Goal: Information Seeking & Learning: Learn about a topic

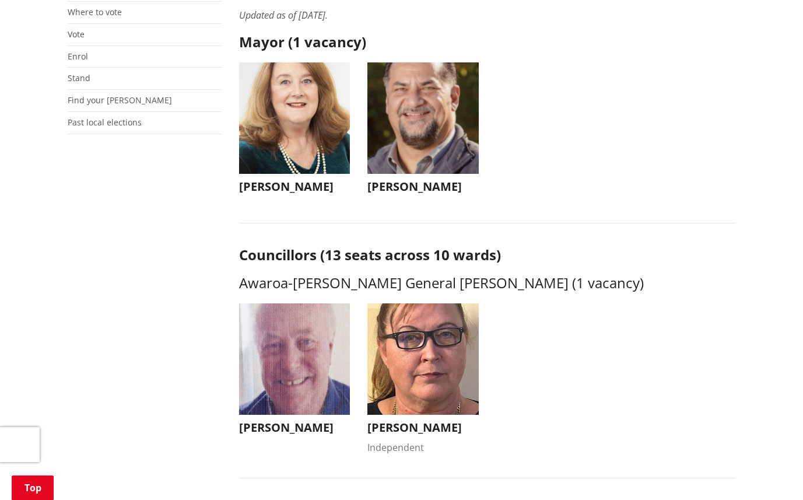
scroll to position [279, 0]
click at [285, 170] on img "button" at bounding box center [294, 117] width 111 height 111
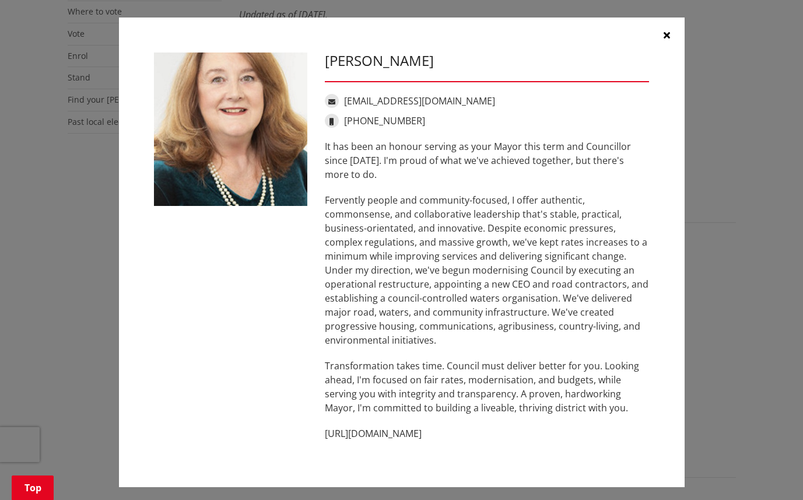
click at [667, 34] on icon "button" at bounding box center [667, 34] width 6 height 9
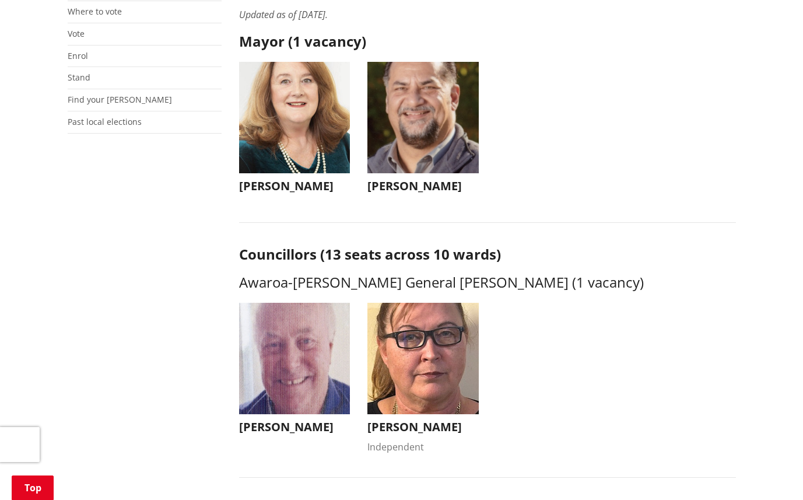
click at [419, 168] on img "button" at bounding box center [423, 117] width 111 height 111
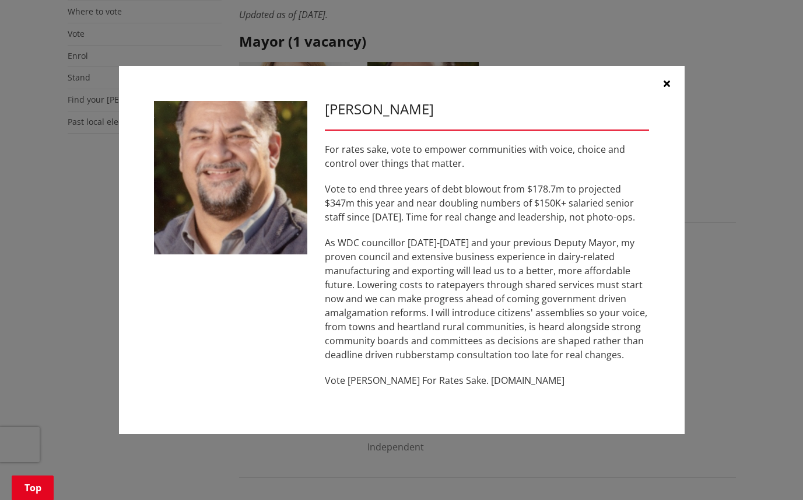
click at [666, 81] on icon "button" at bounding box center [667, 83] width 6 height 9
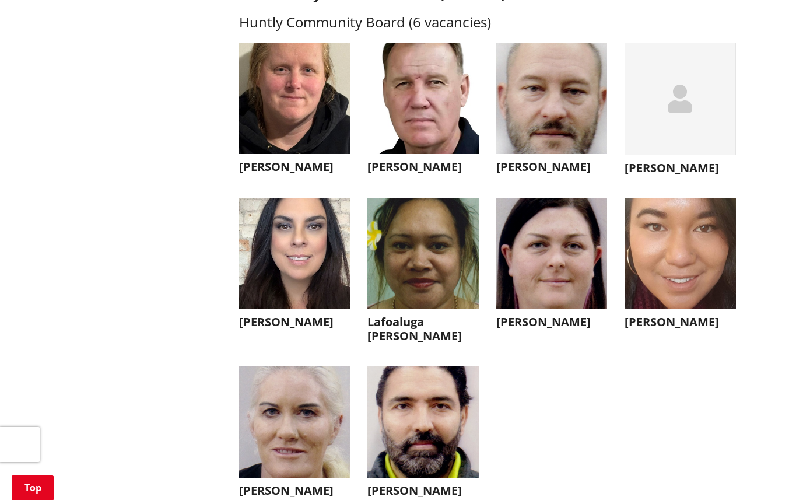
scroll to position [3062, 0]
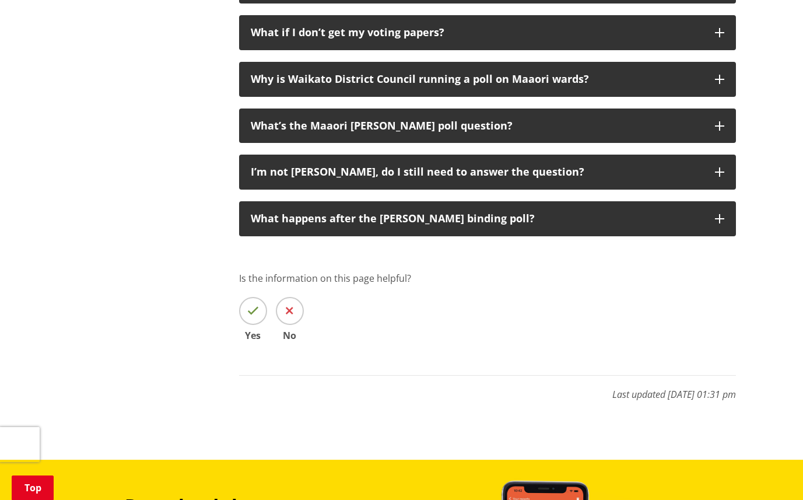
scroll to position [2057, 0]
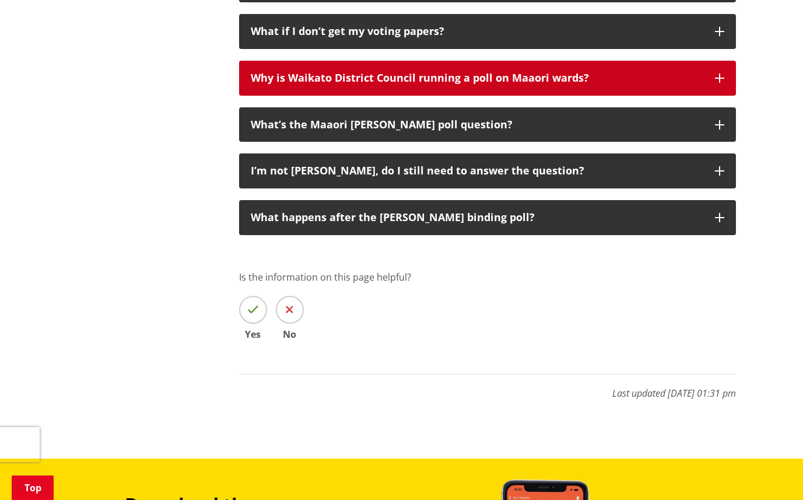
click at [349, 75] on div "Why is Waikato District Council running a poll on Maaori wards?" at bounding box center [477, 78] width 453 height 12
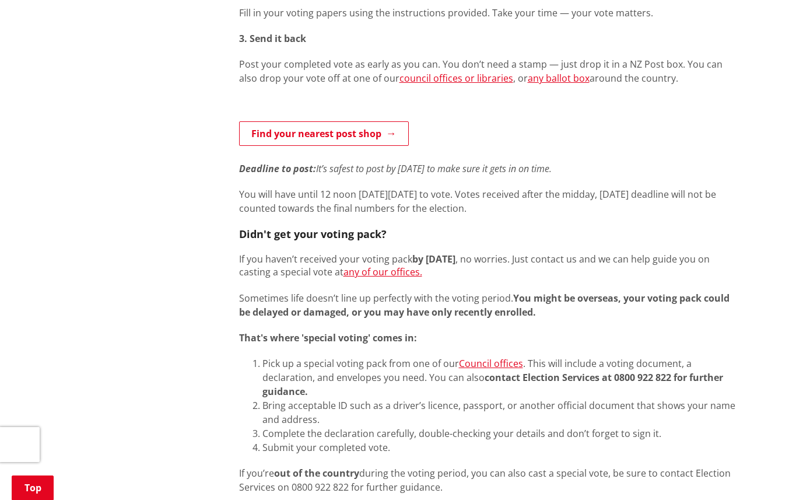
scroll to position [688, 0]
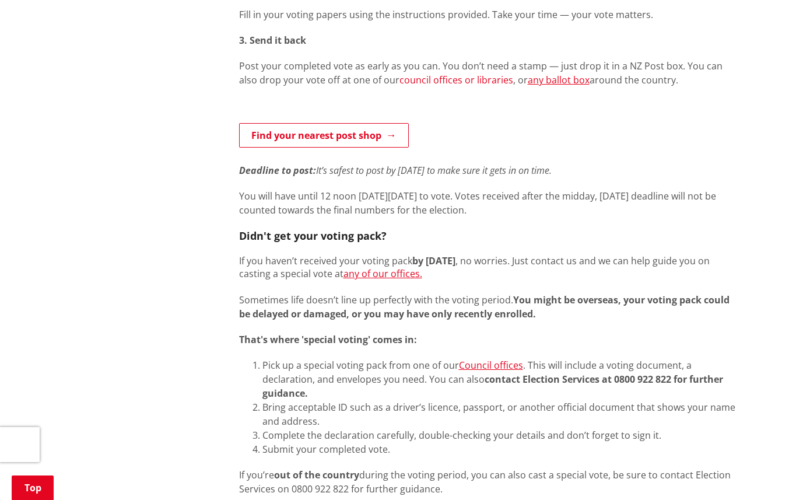
click at [440, 81] on link "council offices or libraries" at bounding box center [457, 80] width 114 height 13
click at [540, 76] on link "any ballot box" at bounding box center [559, 80] width 62 height 13
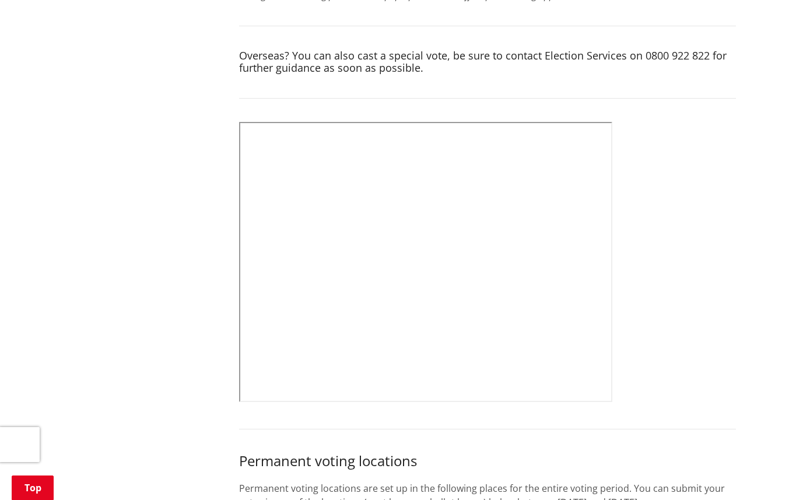
scroll to position [491, 0]
